Goal: Check status

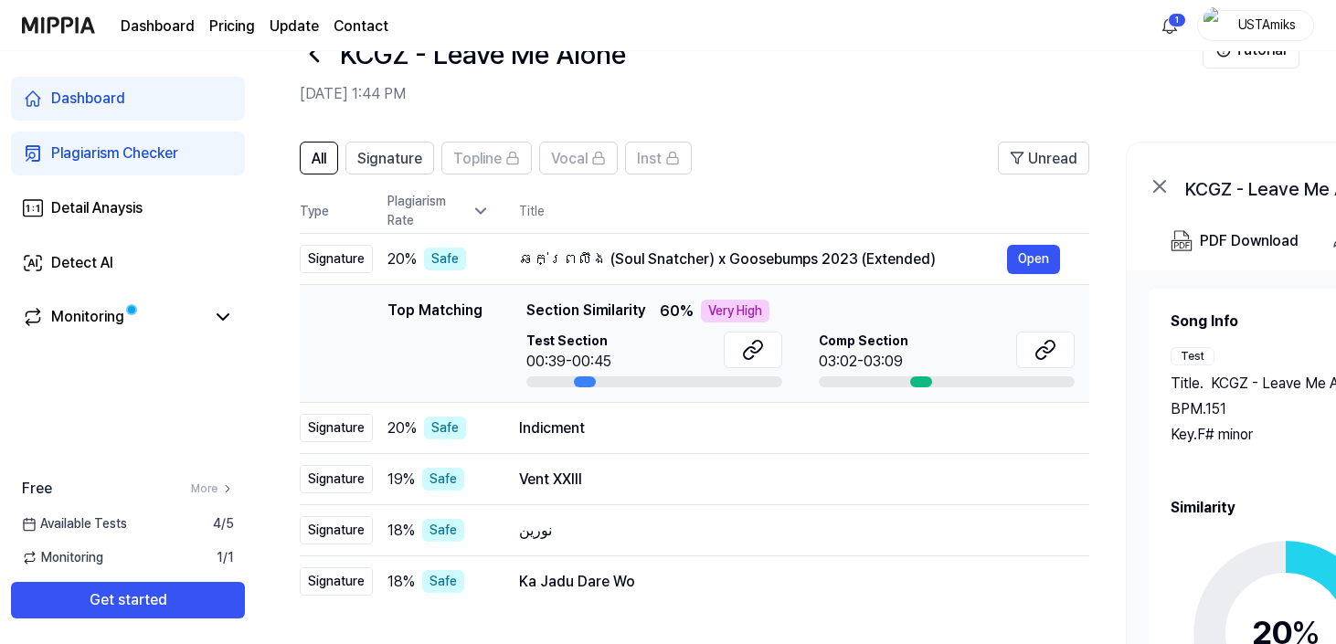
scroll to position [56, 0]
